Goal: Task Accomplishment & Management: Manage account settings

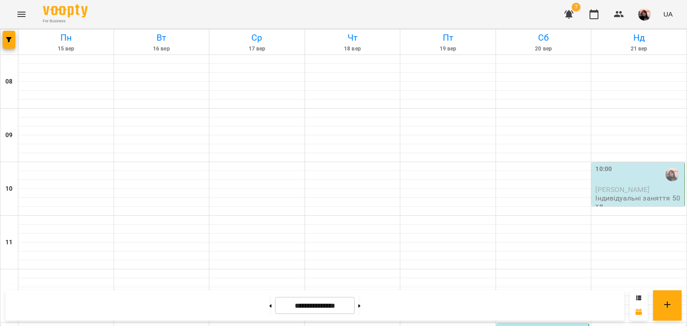
click at [620, 194] on p "Індивідуальні заняття 50хв" at bounding box center [638, 202] width 87 height 16
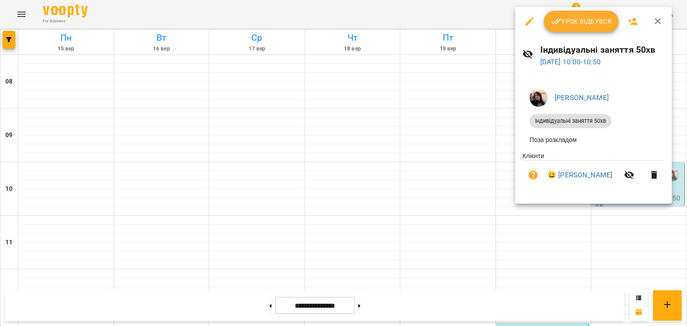
click at [581, 20] on span "Урок відбувся" at bounding box center [581, 21] width 61 height 11
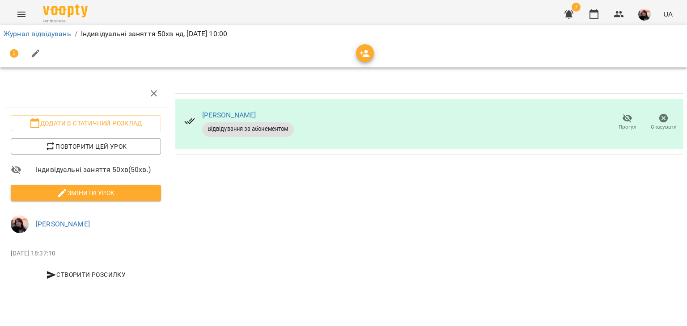
click at [107, 190] on span "Змінити урок" at bounding box center [86, 193] width 136 height 11
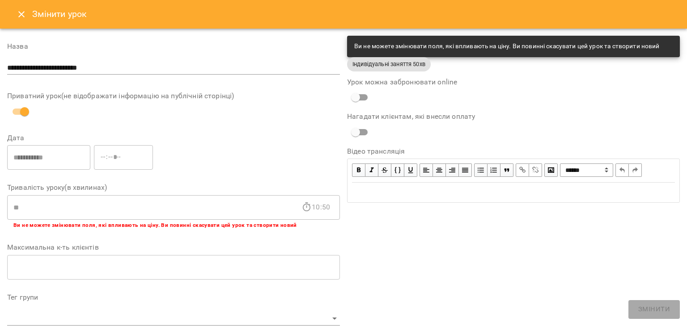
scroll to position [268, 0]
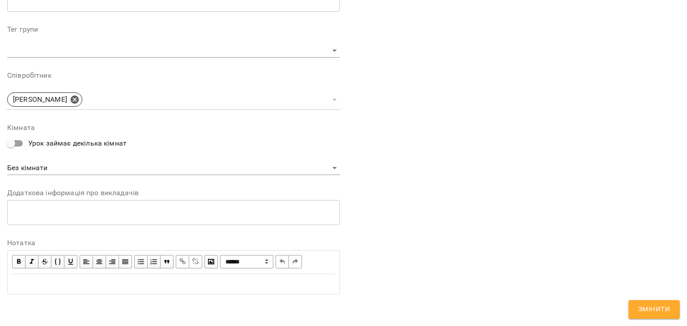
click at [187, 277] on div "Edit text" at bounding box center [173, 284] width 331 height 19
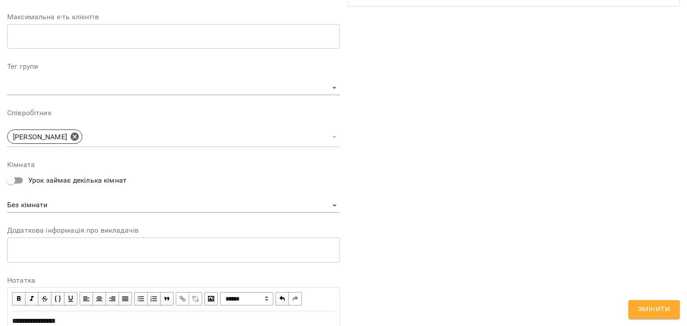
scroll to position [305, 0]
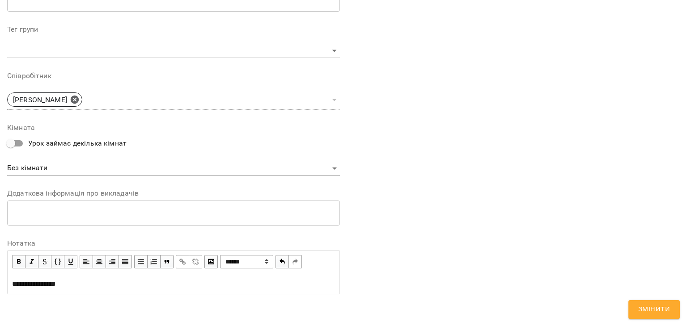
click at [634, 311] on button "Змінити" at bounding box center [653, 309] width 51 height 19
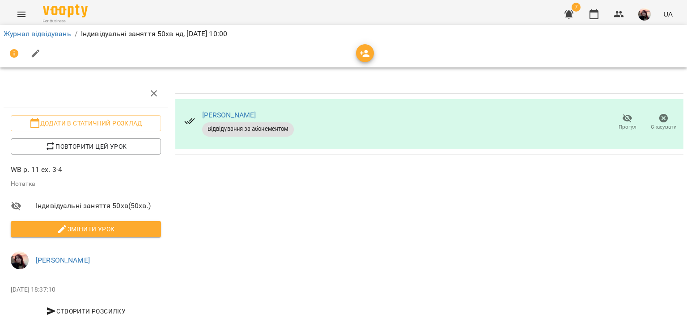
click at [644, 17] on img "button" at bounding box center [644, 14] width 13 height 13
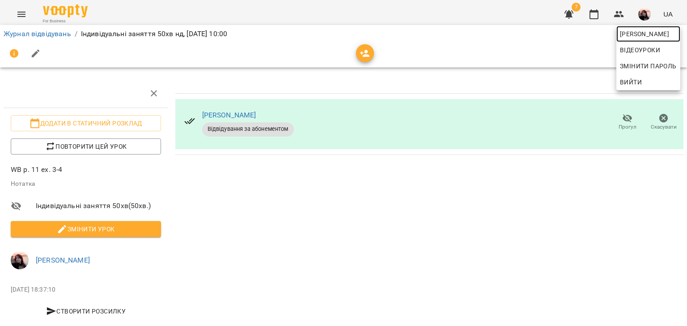
click at [637, 34] on span "[PERSON_NAME]" at bounding box center [648, 34] width 57 height 11
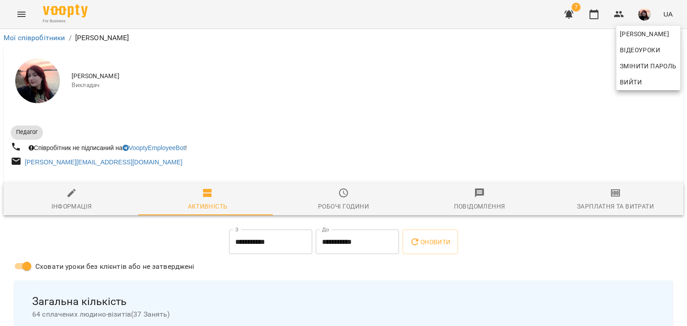
click at [586, 200] on div at bounding box center [343, 163] width 687 height 326
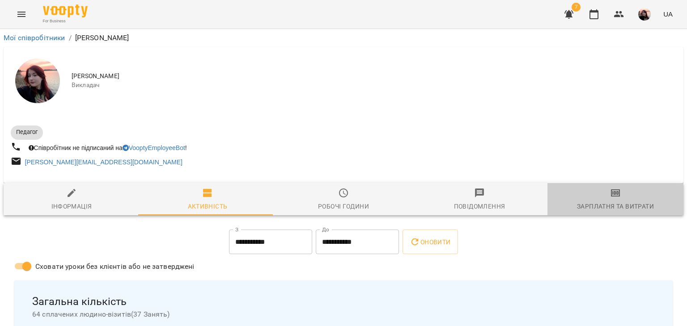
click at [611, 198] on icon "button" at bounding box center [615, 193] width 11 height 11
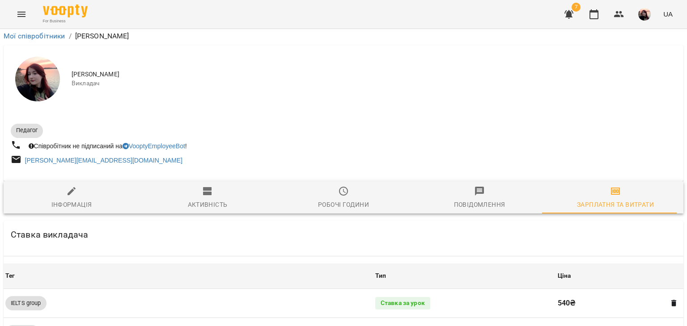
scroll to position [808, 0]
